Goal: Navigation & Orientation: Understand site structure

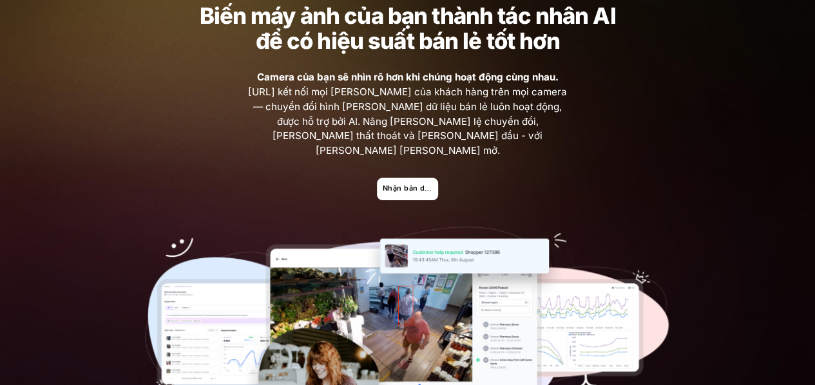
scroll to position [129, 0]
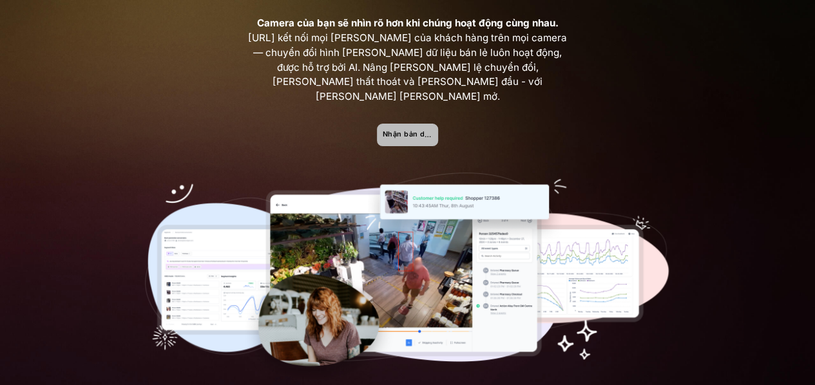
click at [419, 130] on font "Nhận bản demo" at bounding box center [412, 134] width 58 height 8
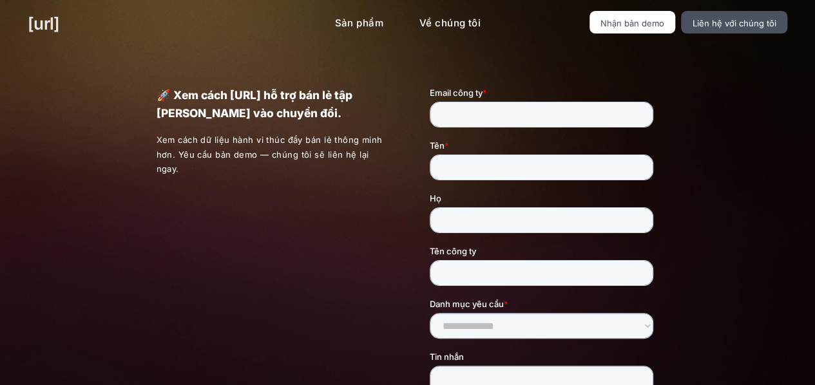
click at [52, 22] on font "[URL]" at bounding box center [44, 24] width 32 height 20
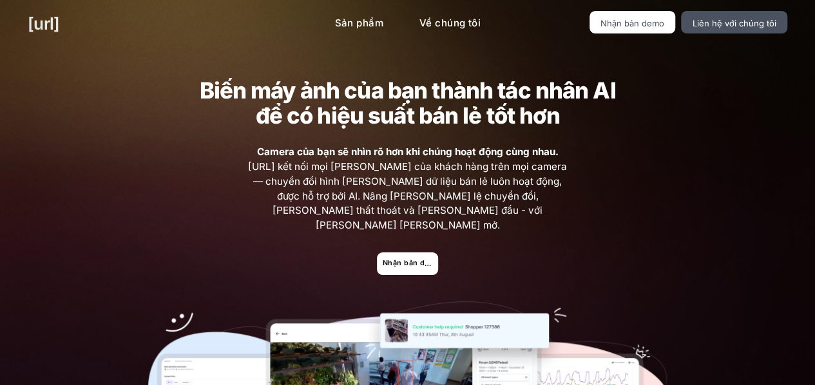
click at [52, 22] on font "[URL]" at bounding box center [44, 24] width 32 height 20
click at [54, 22] on font "[URL]" at bounding box center [44, 24] width 32 height 20
click at [461, 18] on font "Về chúng tôi" at bounding box center [449, 23] width 61 height 12
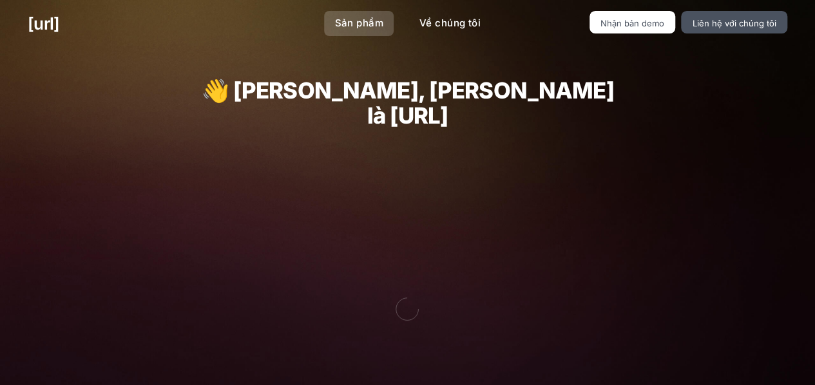
click at [367, 22] on font "Sản phẩm" at bounding box center [358, 23] width 48 height 12
